Goal: Use online tool/utility: Utilize a website feature to perform a specific function

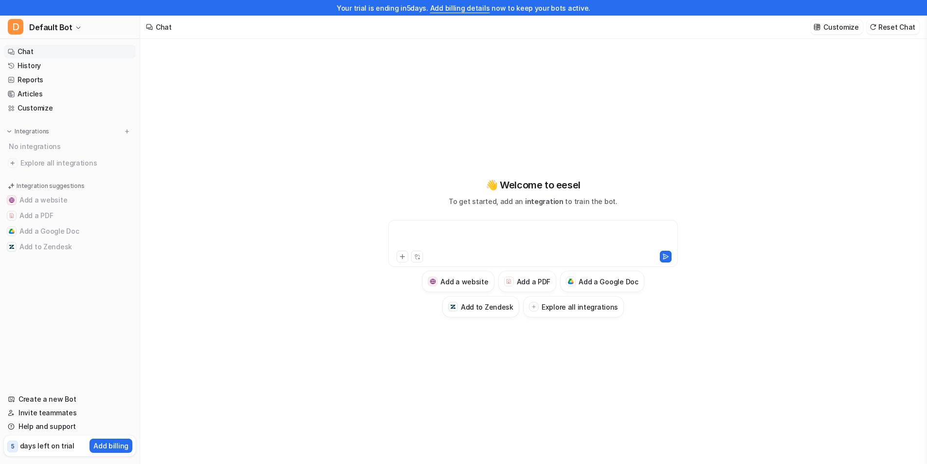
click at [471, 234] on div at bounding box center [533, 237] width 285 height 22
click at [532, 232] on div at bounding box center [533, 237] width 285 height 22
click at [405, 259] on icon at bounding box center [402, 256] width 7 height 7
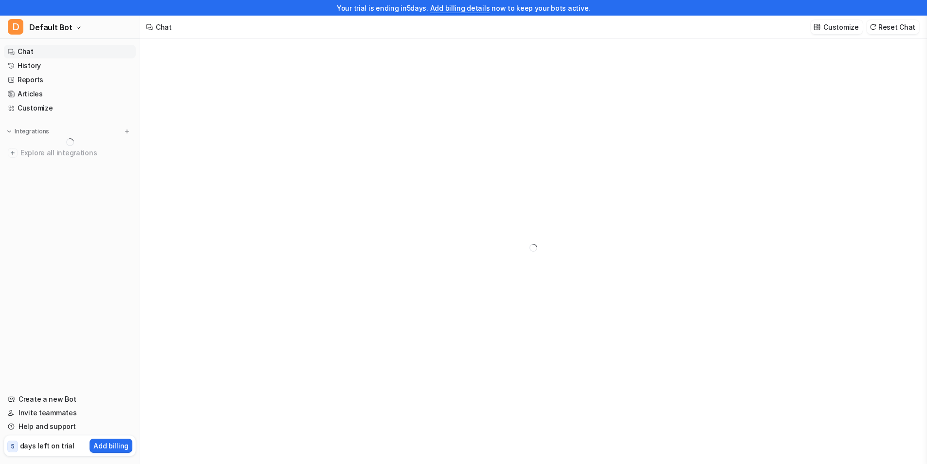
type textarea "**********"
